Goal: Information Seeking & Learning: Learn about a topic

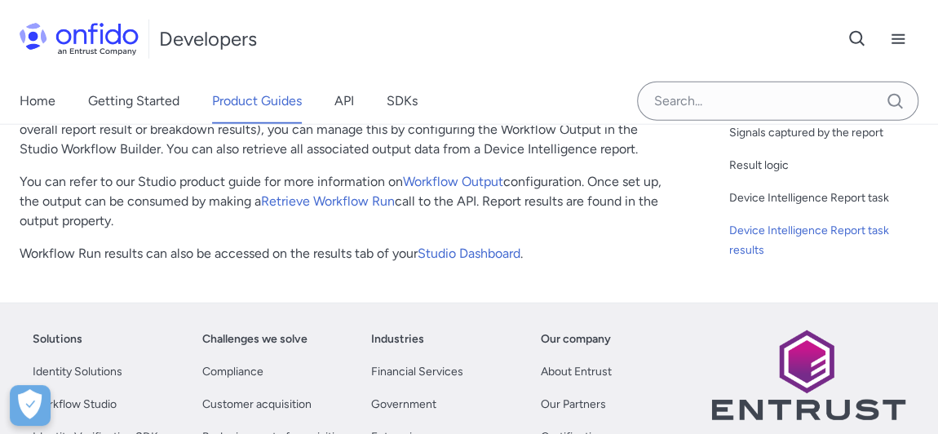
scroll to position [1927, 0]
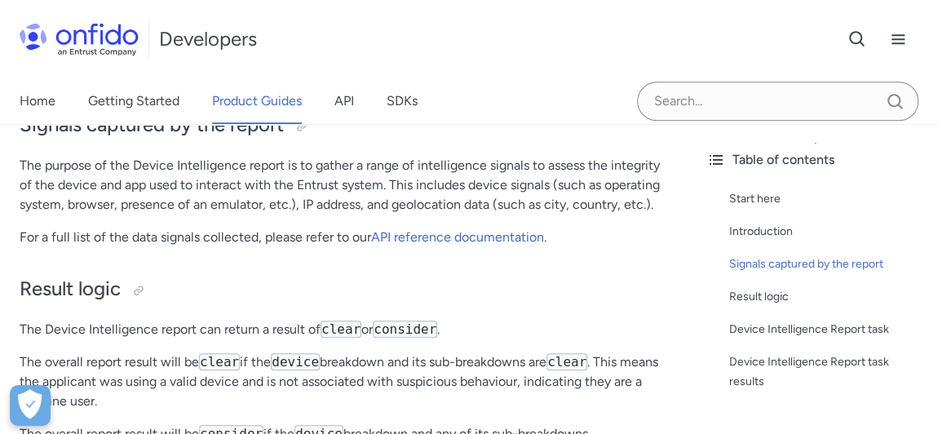
scroll to position [593, 0]
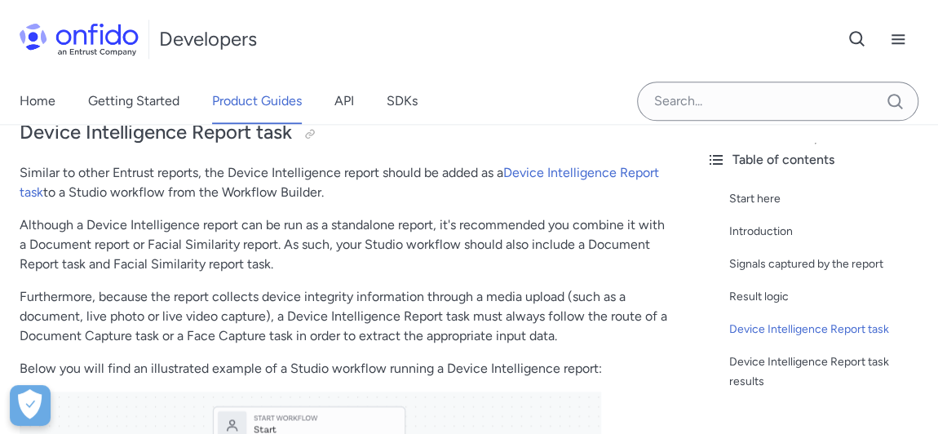
scroll to position [887, 0]
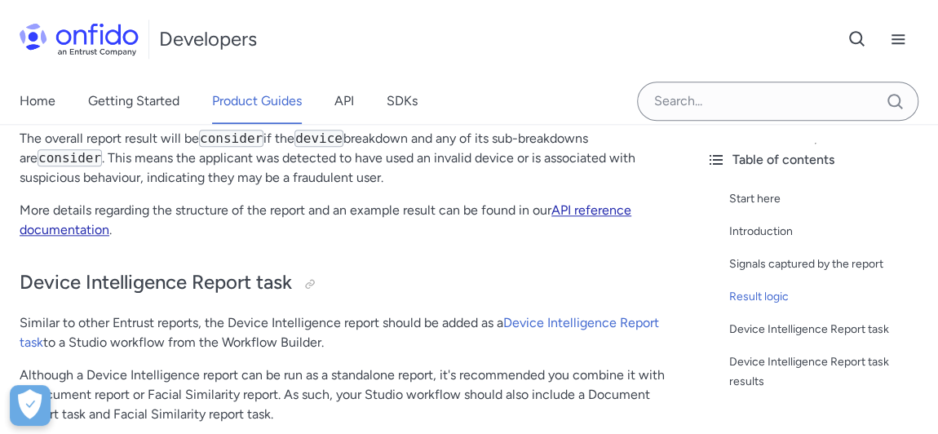
click at [575, 202] on link "API reference documentation" at bounding box center [326, 219] width 612 height 35
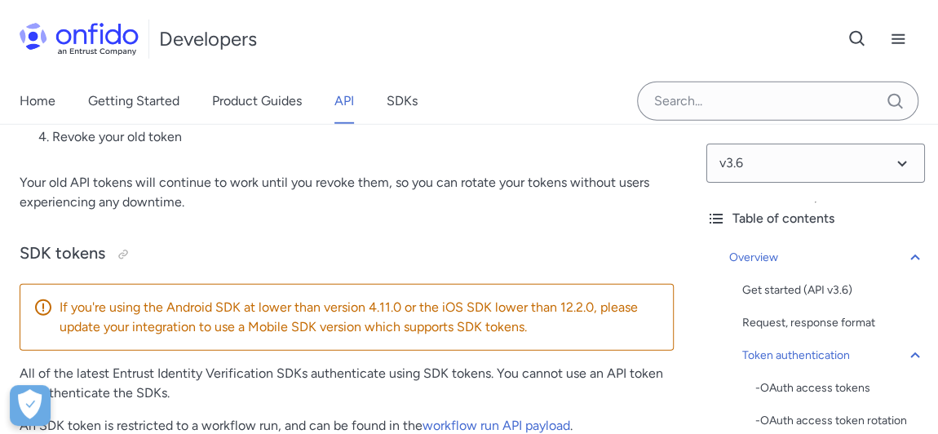
scroll to position [2595, 0]
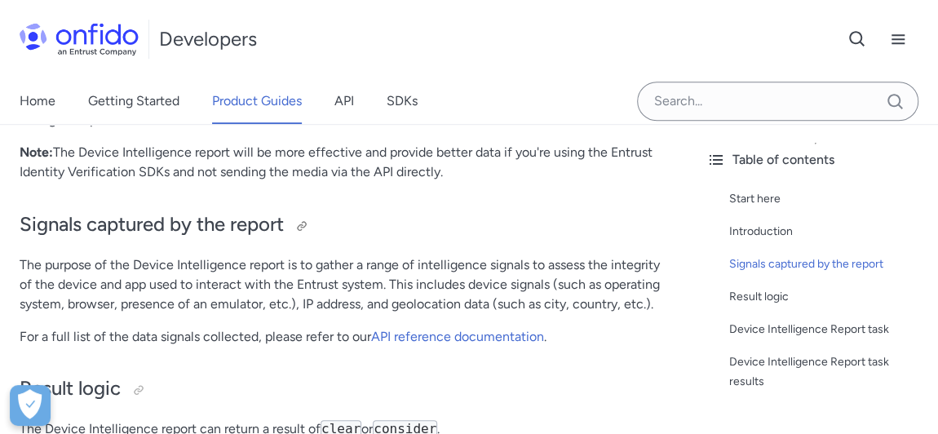
scroll to position [516, 0]
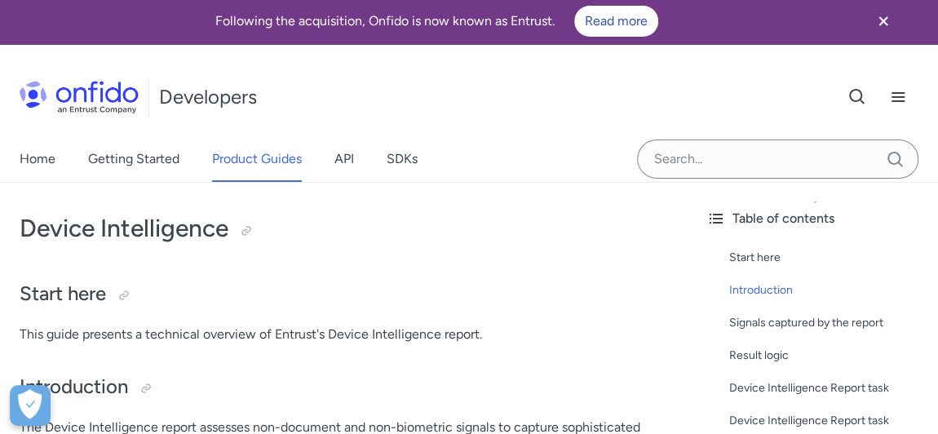
scroll to position [0, 0]
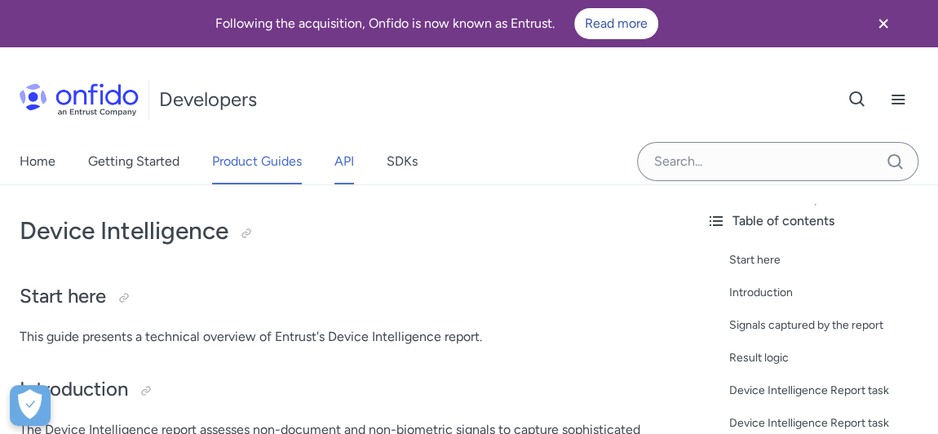
click at [350, 161] on link "API" at bounding box center [344, 162] width 20 height 46
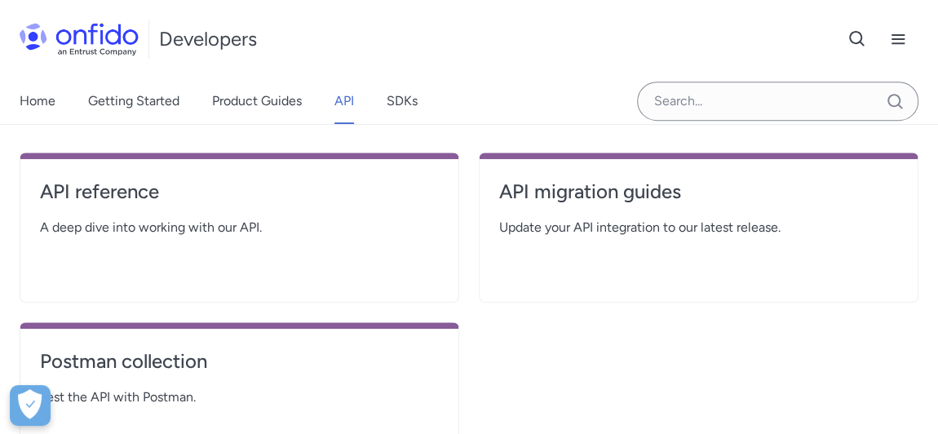
scroll to position [370, 0]
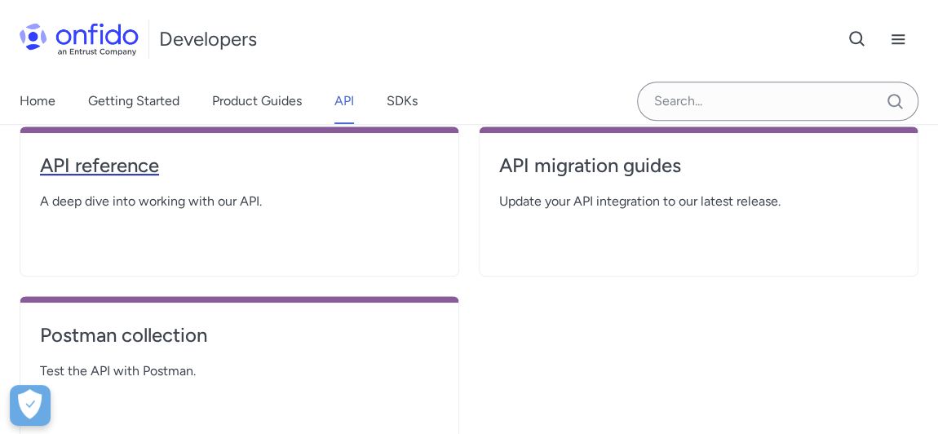
click at [89, 168] on h4 "API reference" at bounding box center [239, 166] width 399 height 26
select select "http"
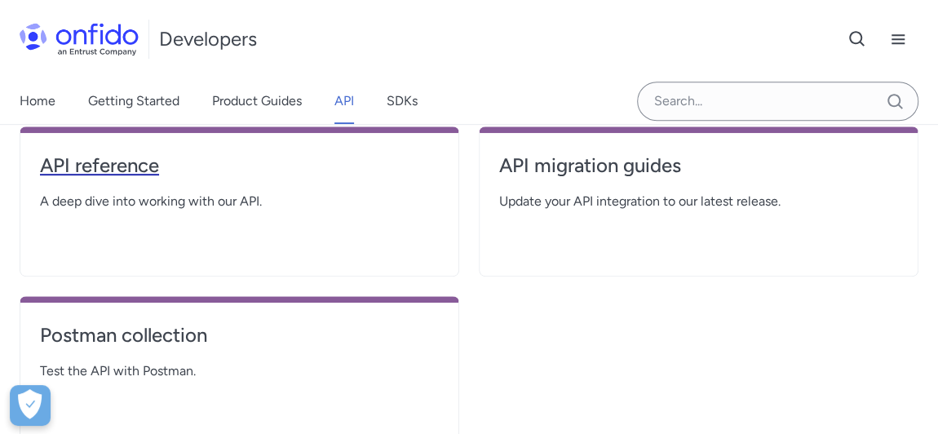
select select "http"
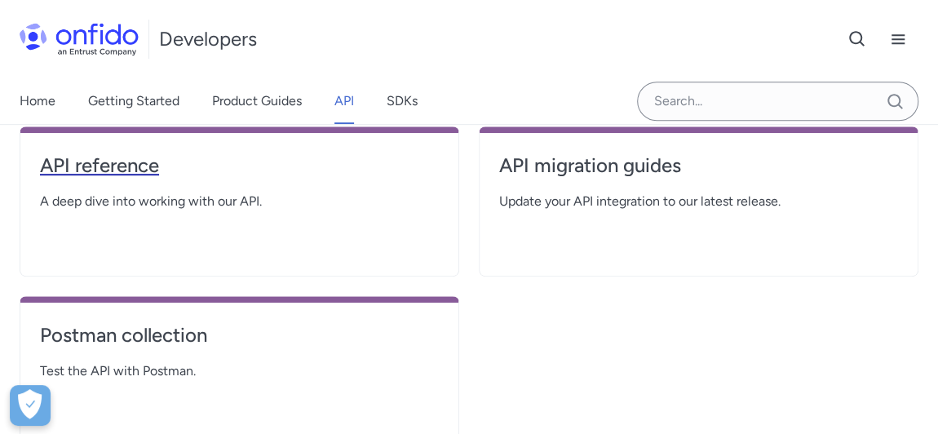
select select "http"
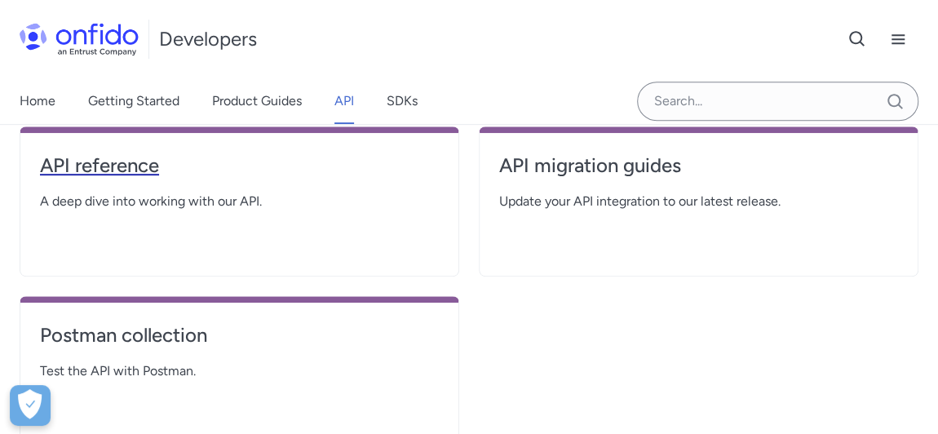
select select "http"
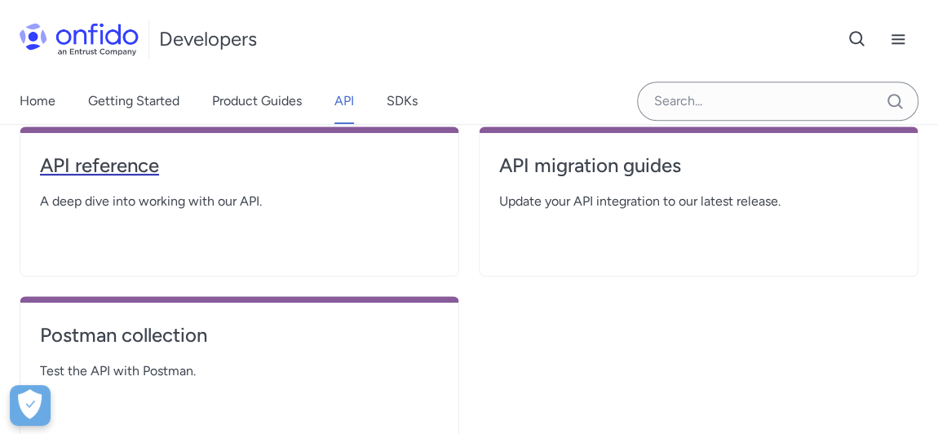
select select "http"
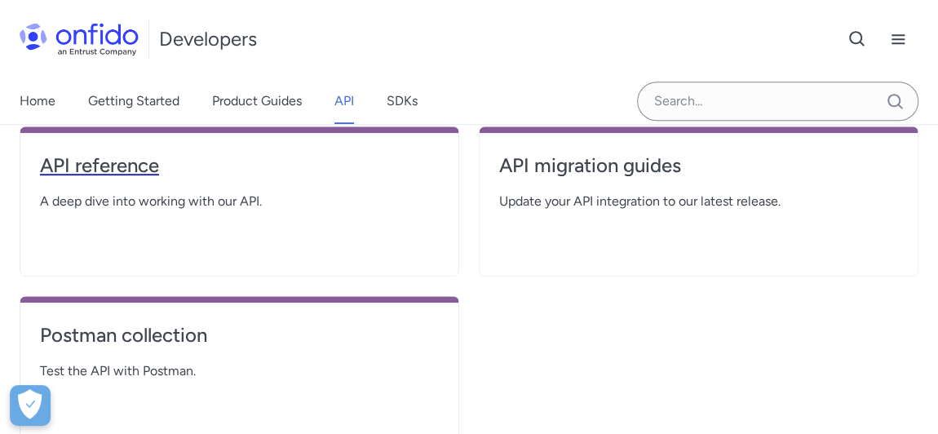
select select "http"
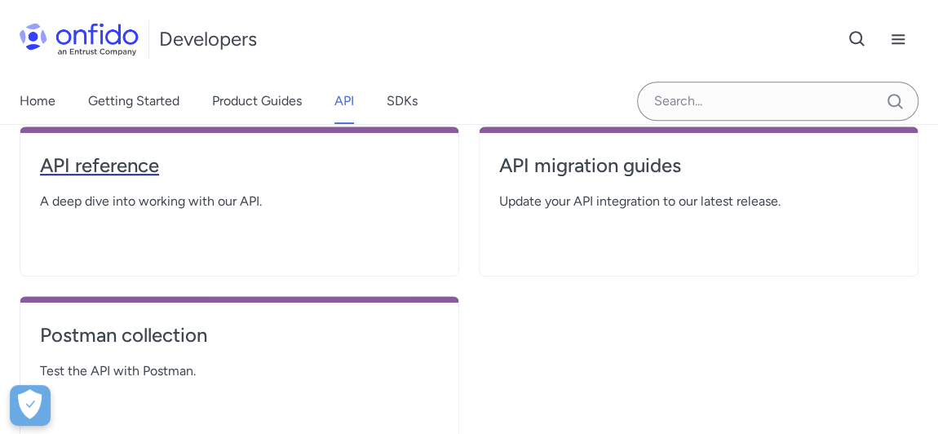
select select "http"
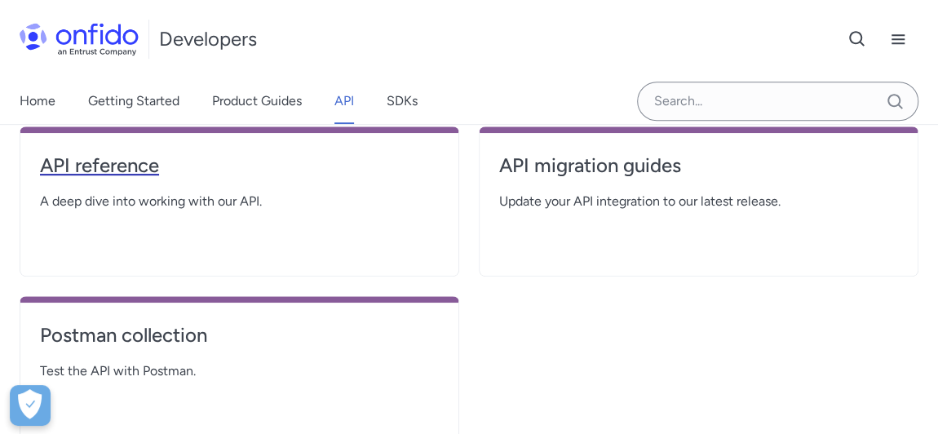
select select "http"
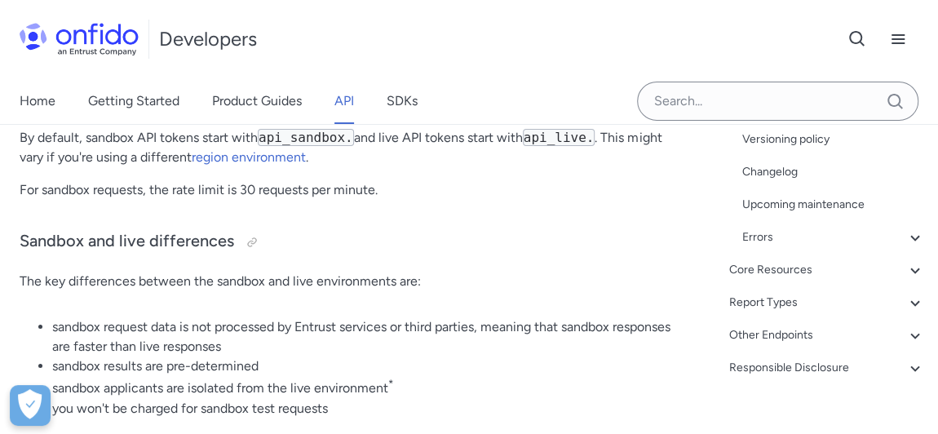
scroll to position [3262, 0]
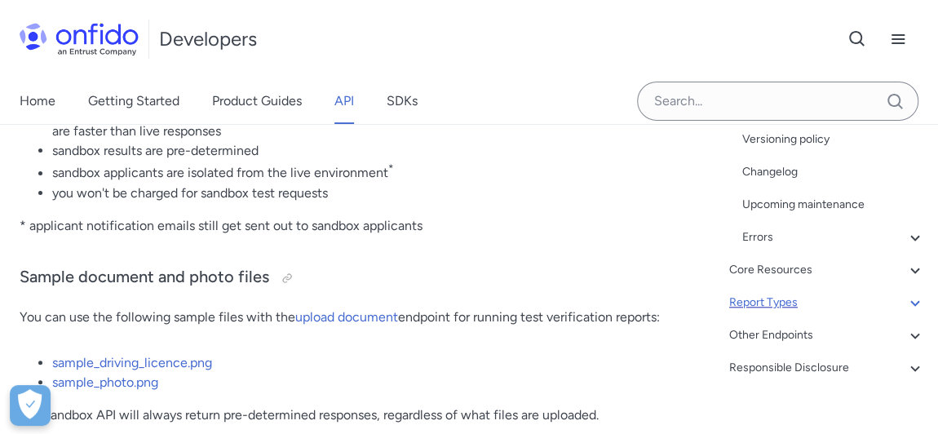
click at [905, 301] on icon at bounding box center [915, 303] width 20 height 20
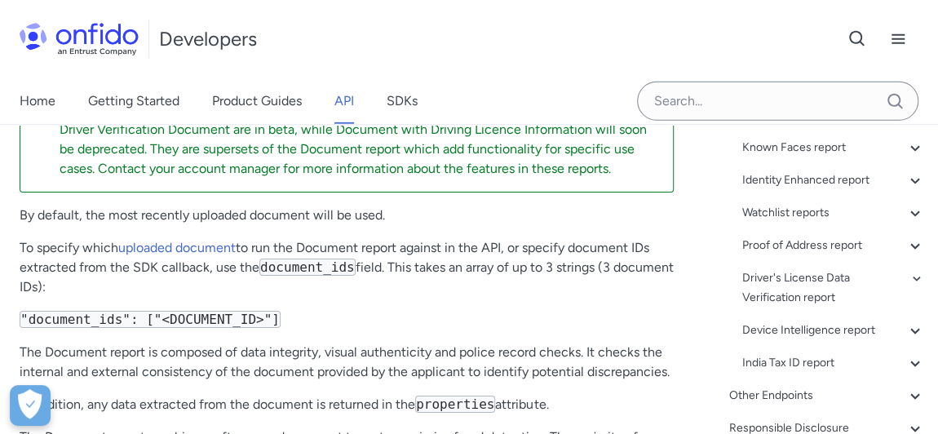
scroll to position [586, 0]
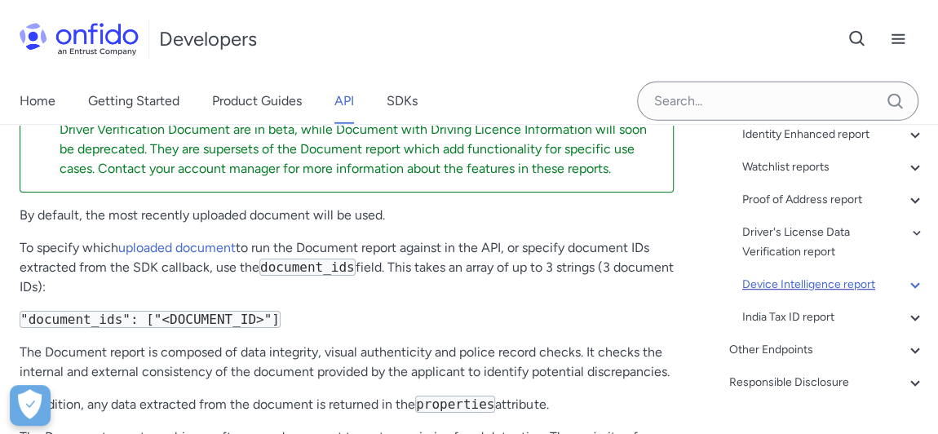
click at [905, 294] on icon at bounding box center [915, 285] width 20 height 20
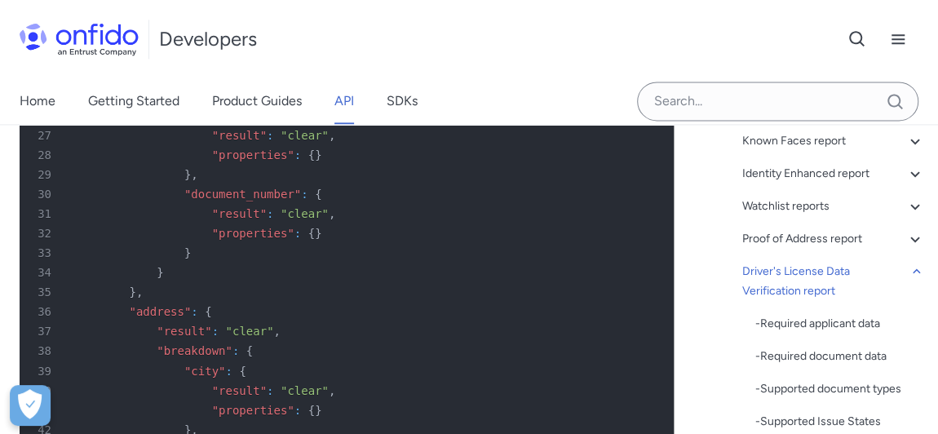
scroll to position [136800, 0]
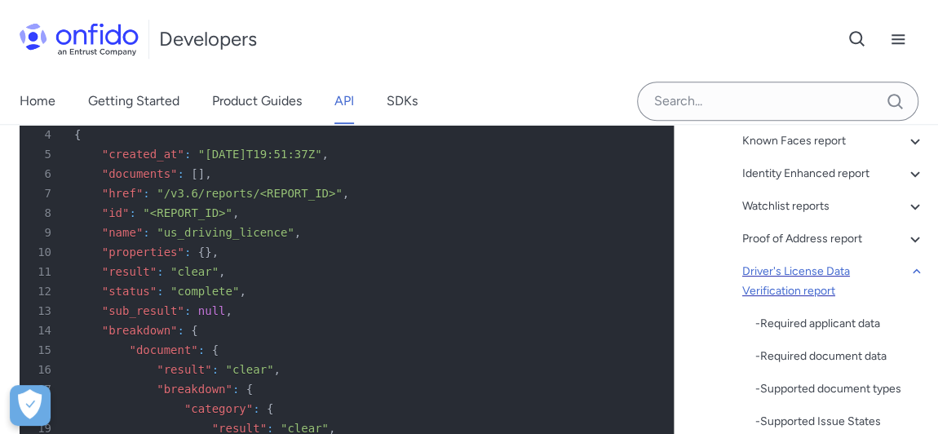
click at [805, 282] on div "Driver's License Data Verification report" at bounding box center [833, 281] width 183 height 39
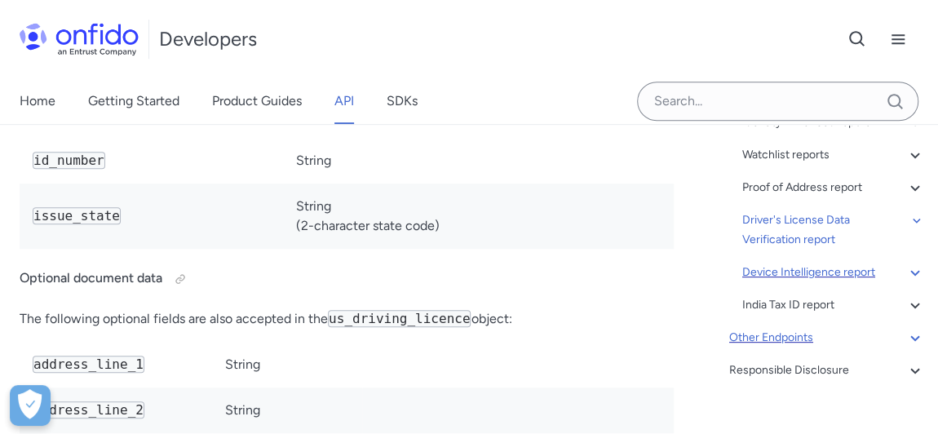
scroll to position [354, 0]
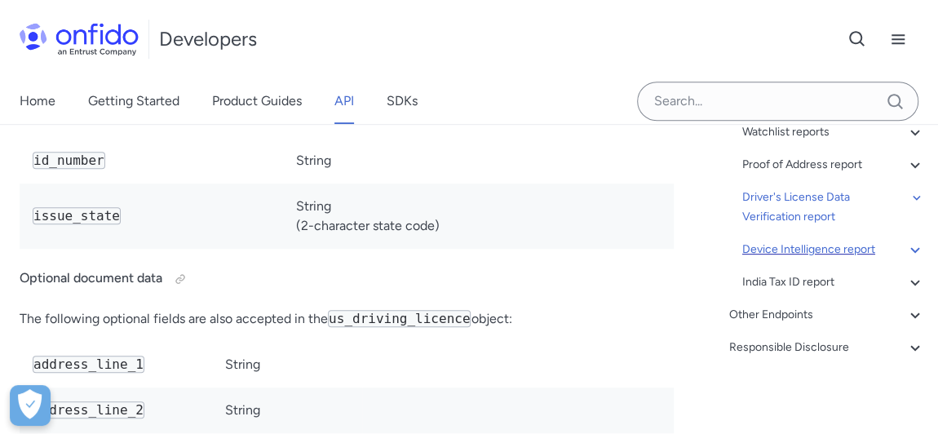
click at [821, 245] on div "Device Intelligence report" at bounding box center [833, 250] width 183 height 20
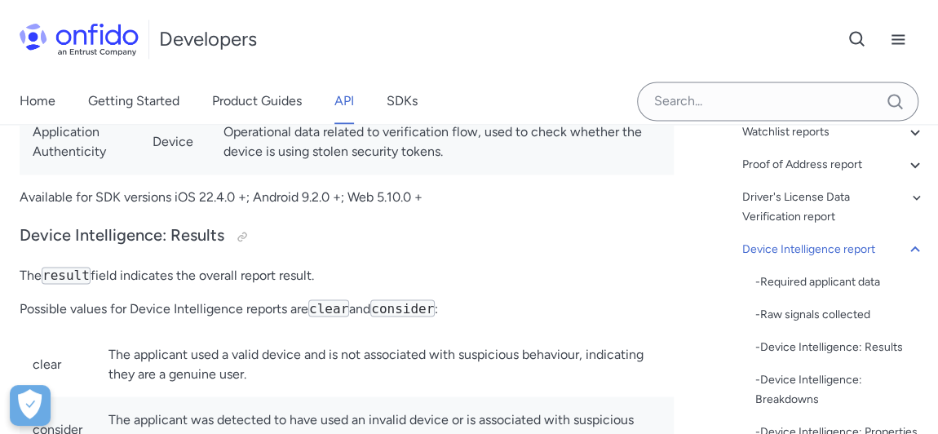
scroll to position [140433, 0]
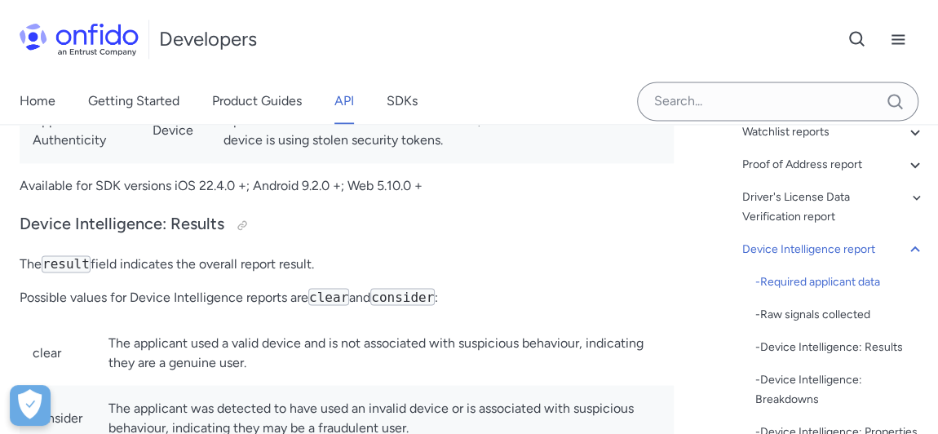
scroll to position [133477, 0]
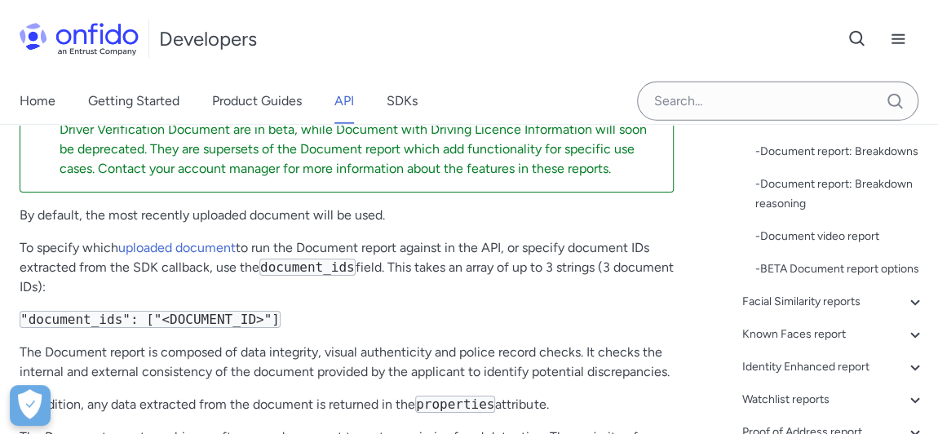
scroll to position [661, 0]
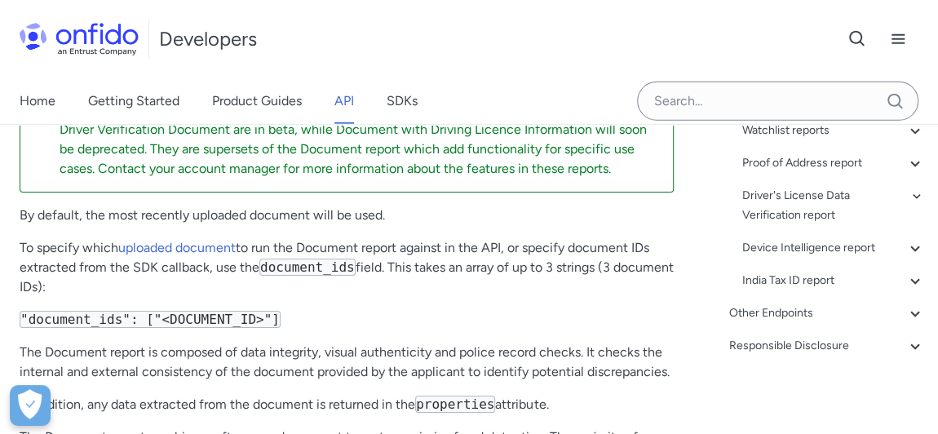
scroll to position [863, 0]
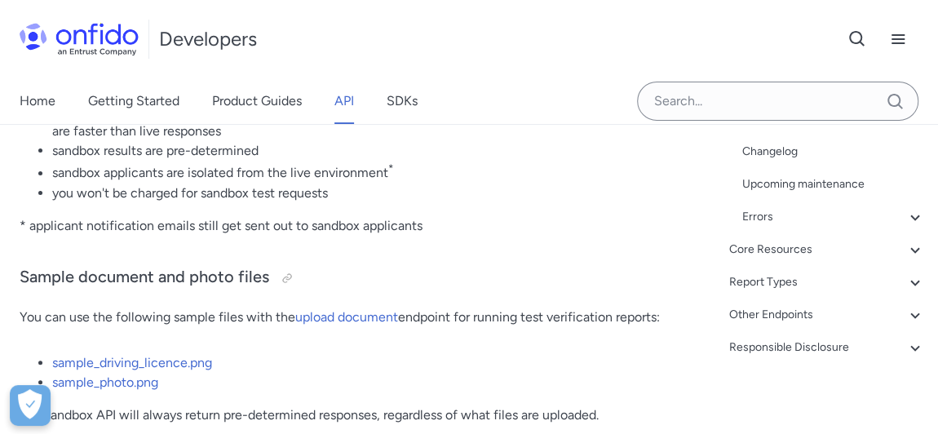
scroll to position [370, 0]
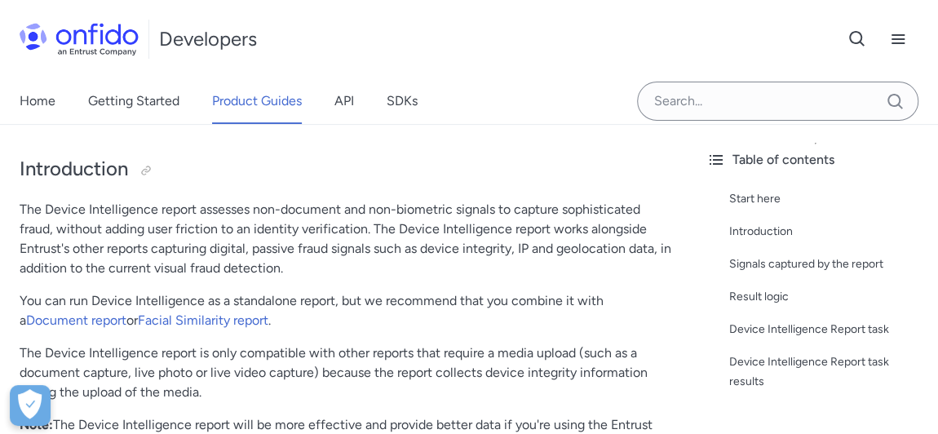
scroll to position [222, 0]
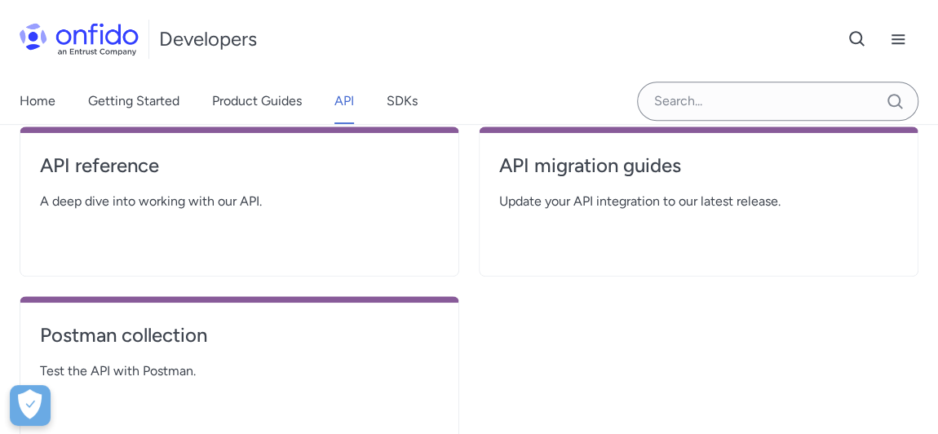
select select "http"
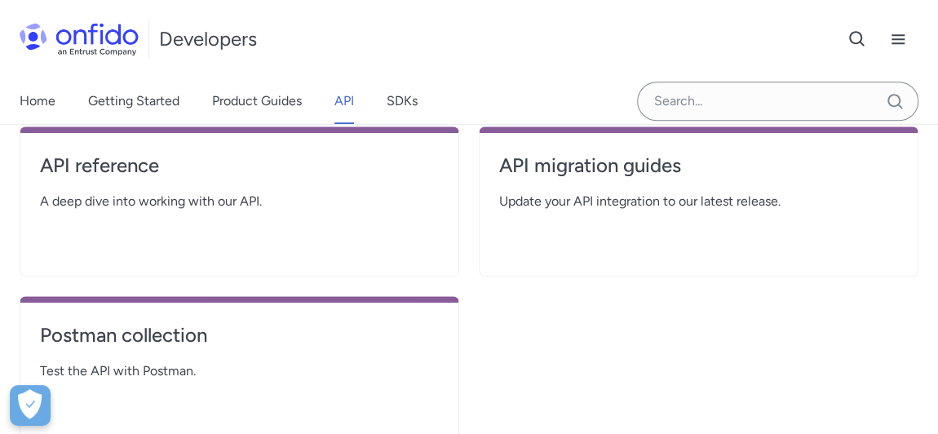
select select "http"
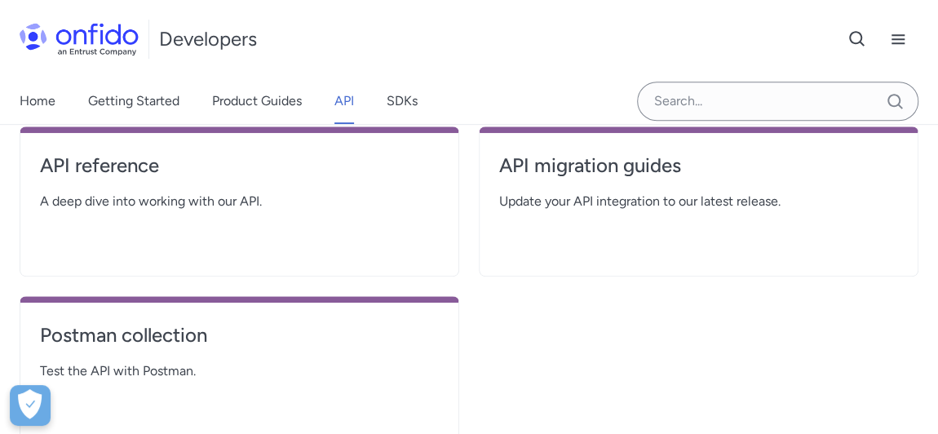
select select "http"
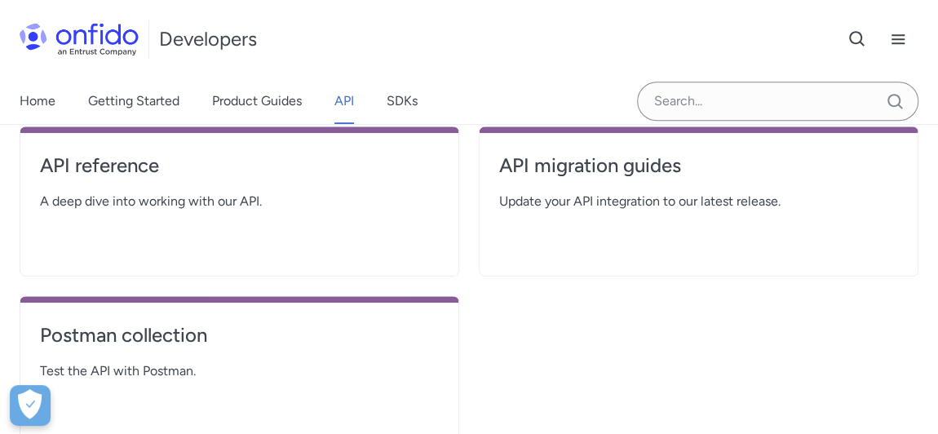
select select "http"
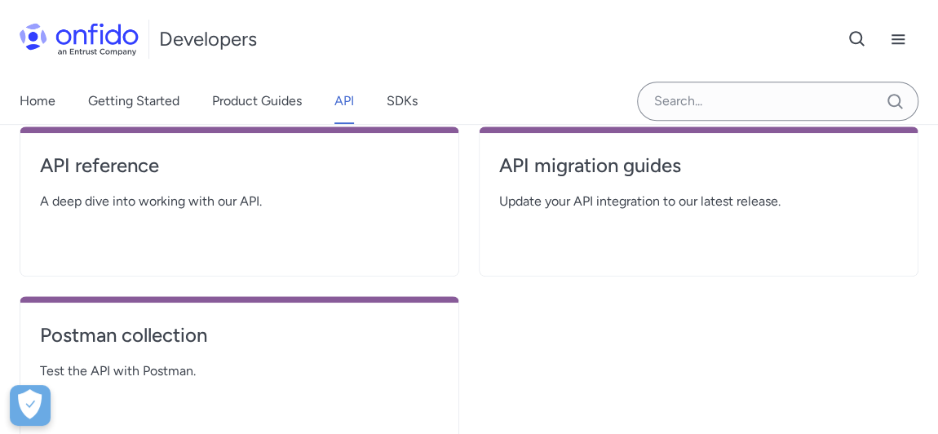
select select "http"
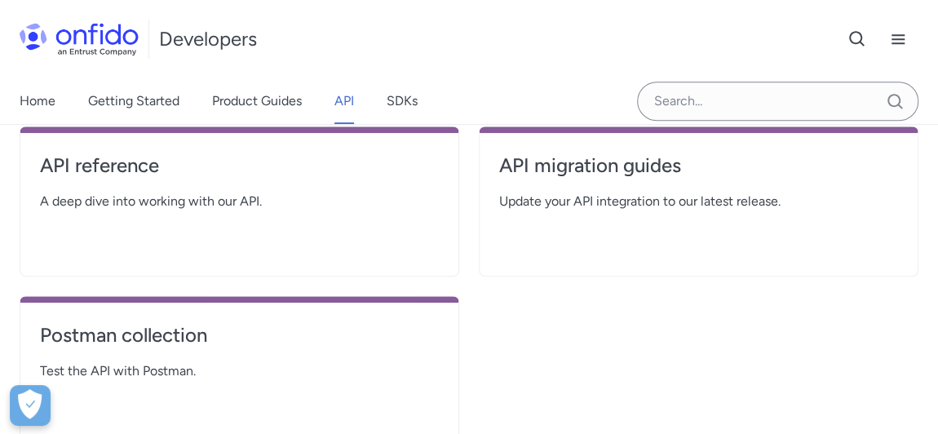
select select "http"
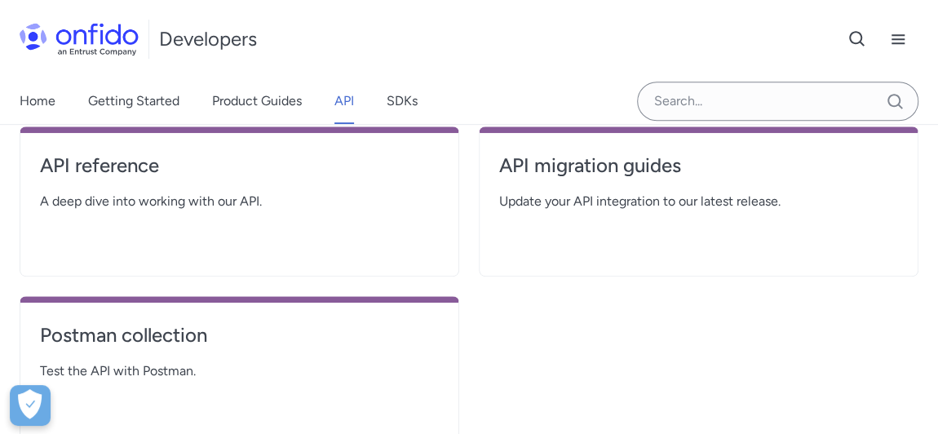
select select "http"
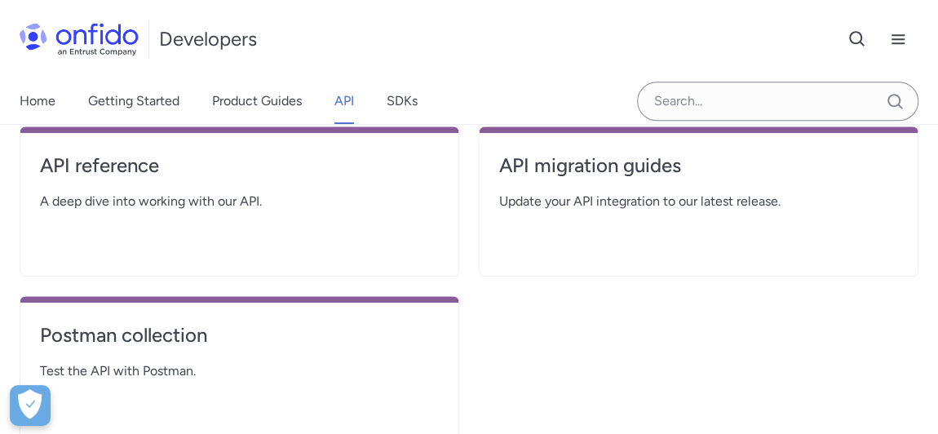
select select "http"
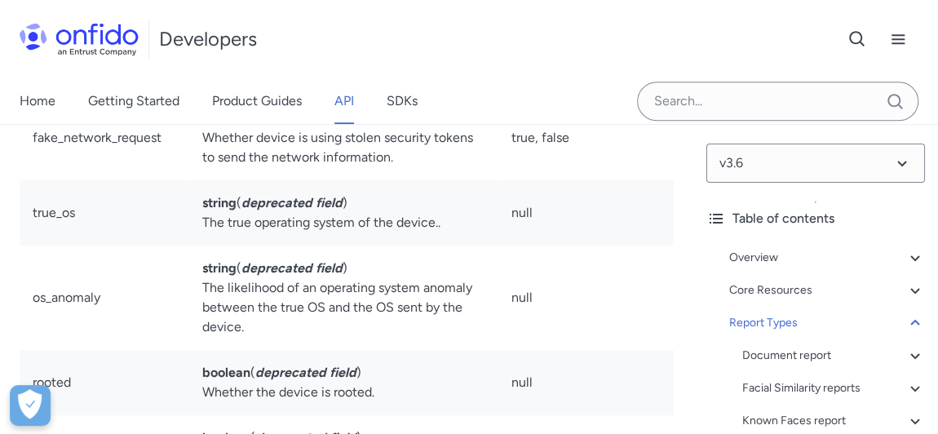
scroll to position [142880, 0]
